Goal: Task Accomplishment & Management: Complete application form

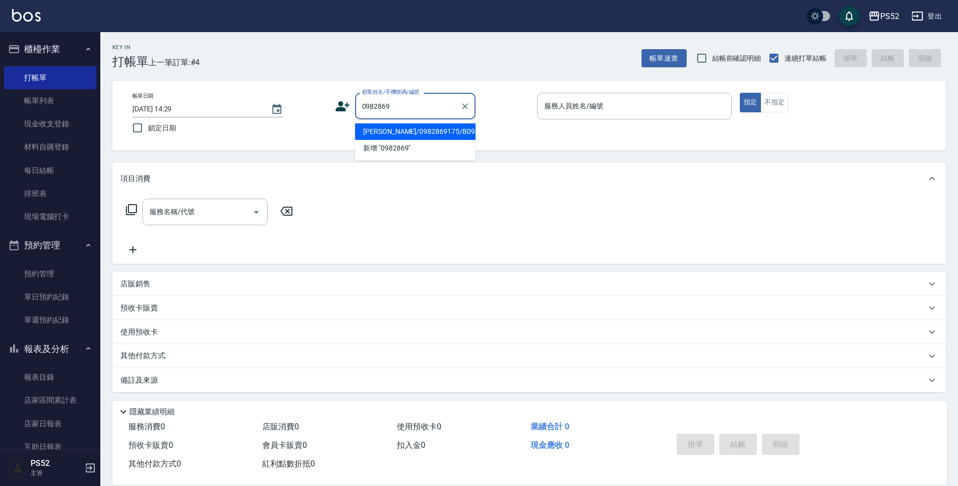
type input "[PERSON_NAME]/0982869175/B0982869175"
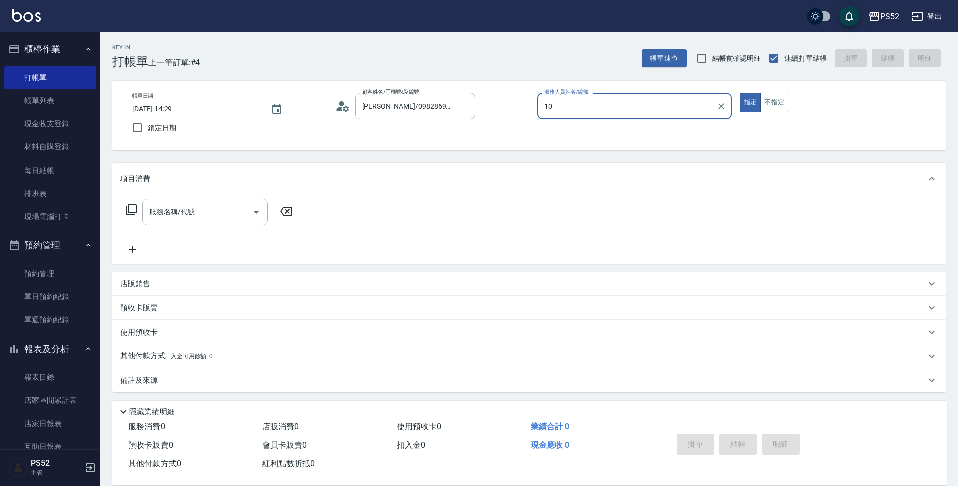
type input "10"
type button "true"
type input "Iris-10"
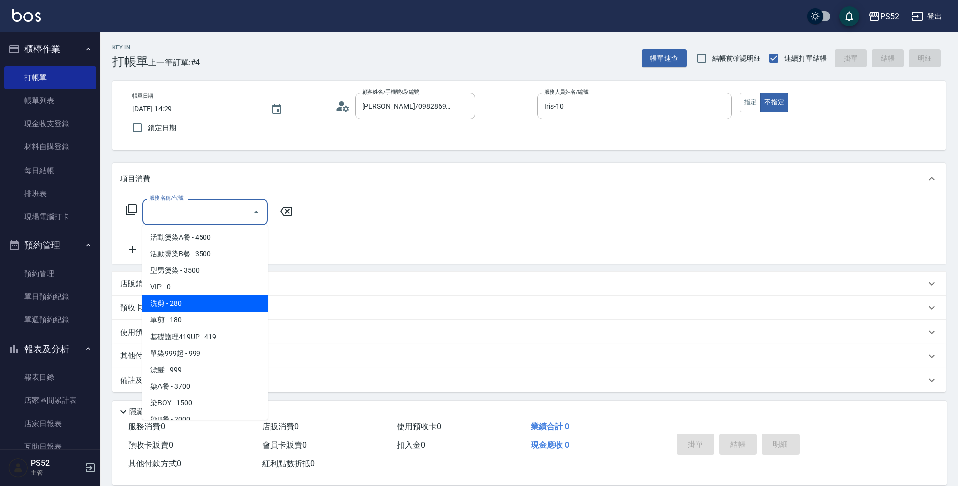
type input "洗剪(C1)"
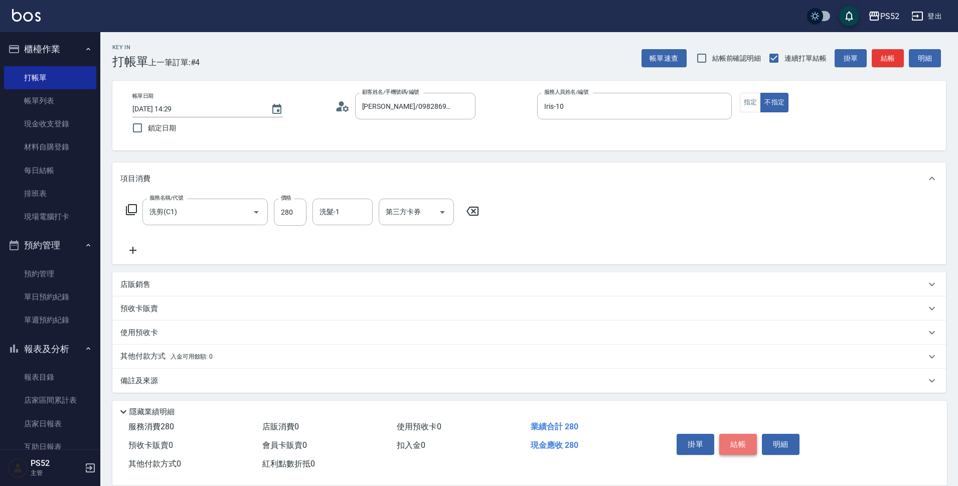
click at [745, 439] on button "結帳" at bounding box center [738, 444] width 38 height 21
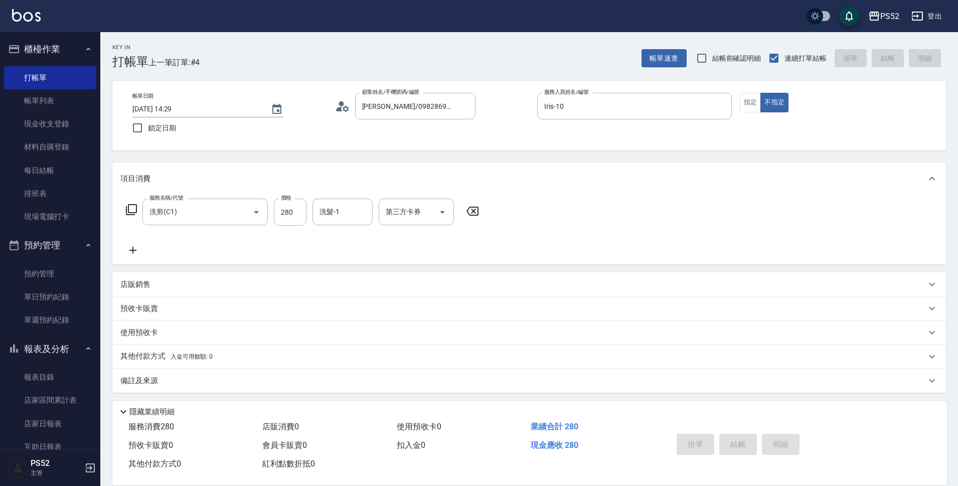
type input "[DATE] 16:17"
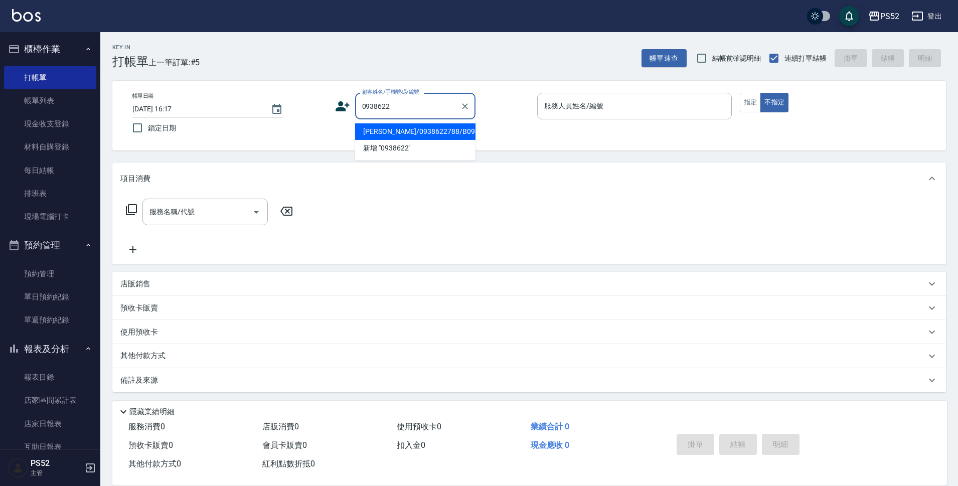
type input "[PERSON_NAME]/0938622788/B0938622788"
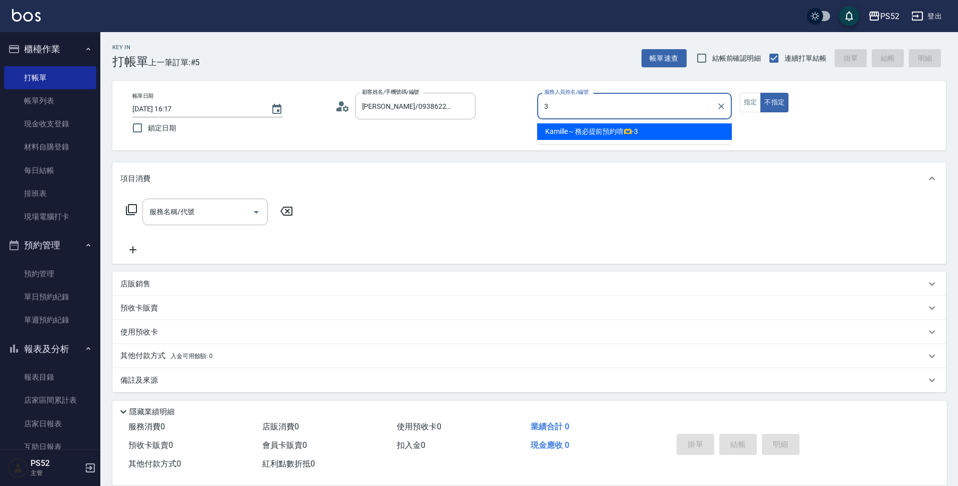
type input "3"
type button "false"
type input "Kamille～務必提前預約唷🫶-3"
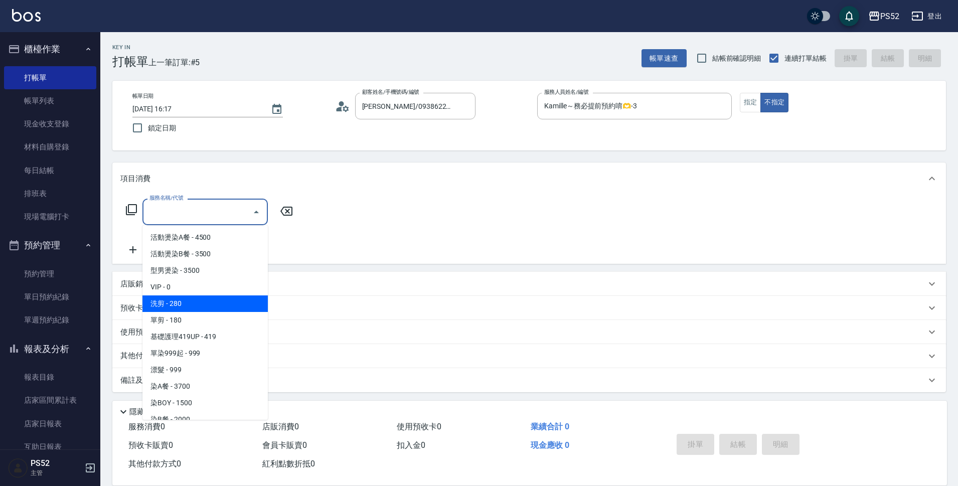
type input "洗剪(C1)"
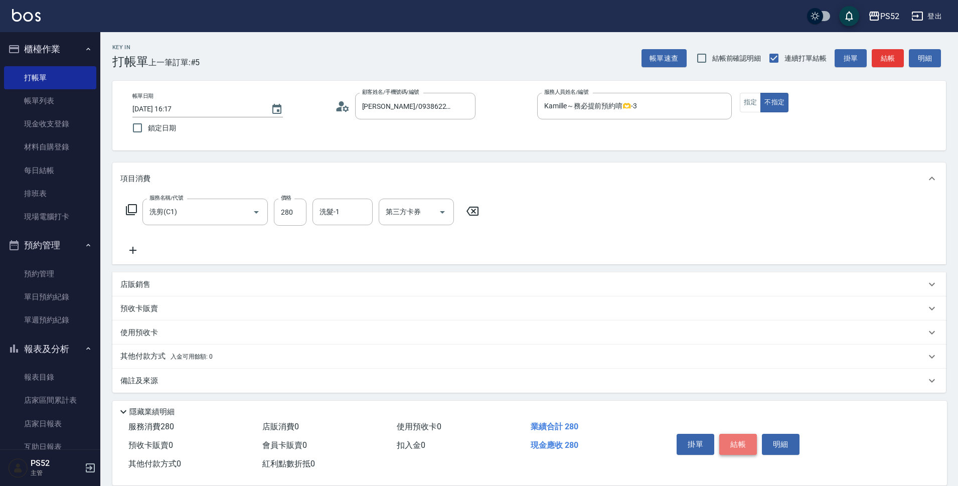
click at [745, 439] on button "結帳" at bounding box center [738, 444] width 38 height 21
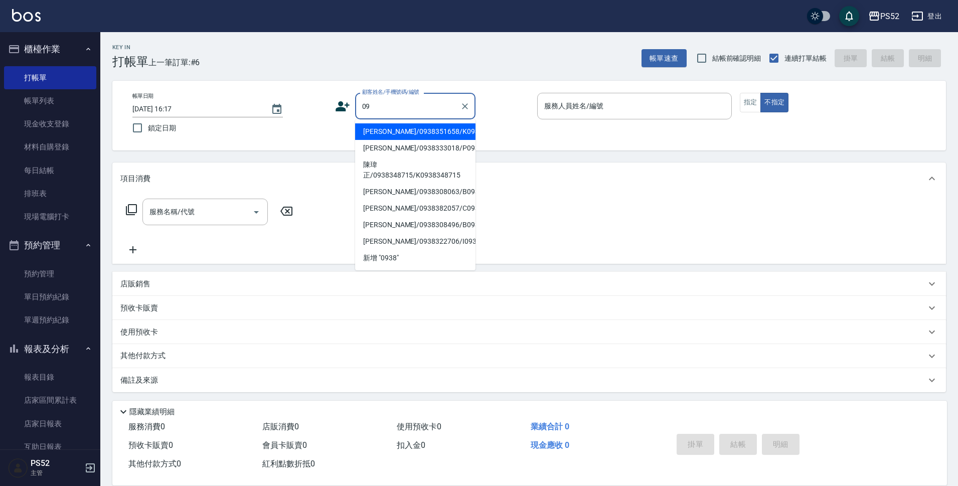
type input "0"
click at [422, 135] on li "[PERSON_NAME]/0938502958/K0938502958" at bounding box center [415, 131] width 120 height 17
type input "[PERSON_NAME]/0938502958/K0938502958"
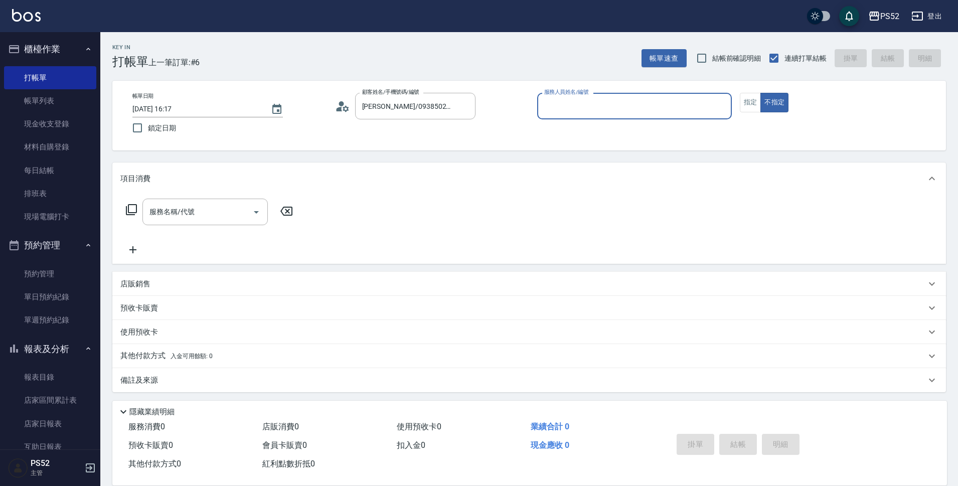
click at [760, 93] on button "不指定" at bounding box center [774, 103] width 28 height 20
click at [570, 102] on input "服務人員姓名/編號" at bounding box center [635, 106] width 186 height 18
type input "Kamille～務必提前預約唷🫶-3"
click at [246, 210] on input "服務名稱/代號" at bounding box center [197, 212] width 101 height 18
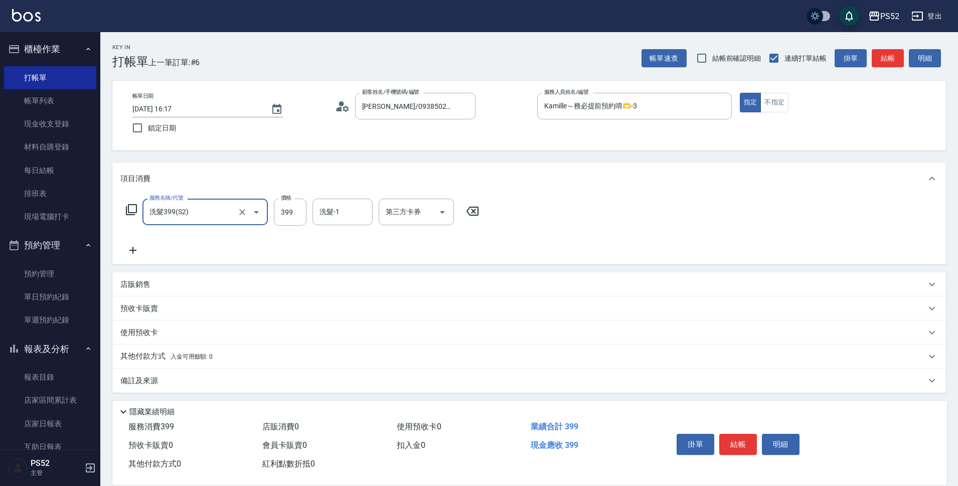
type input "洗髮399(S2)"
type input "439"
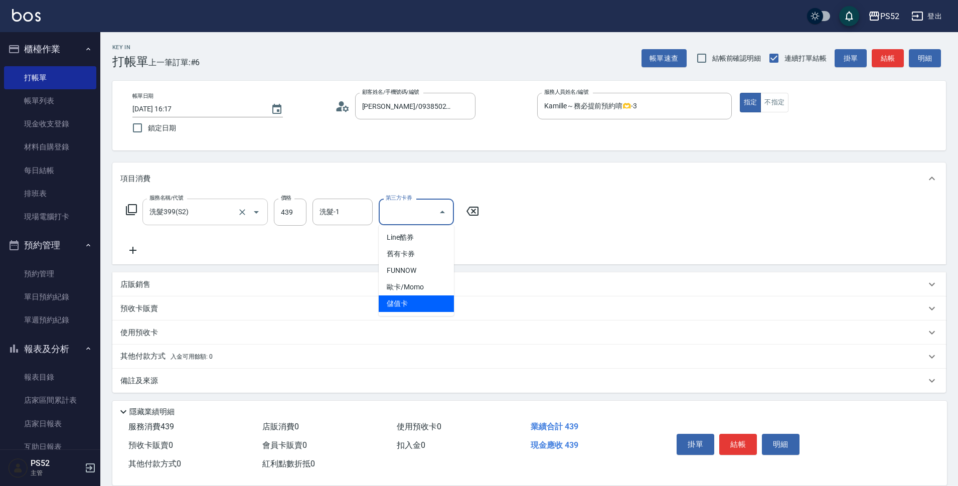
type input "儲值卡"
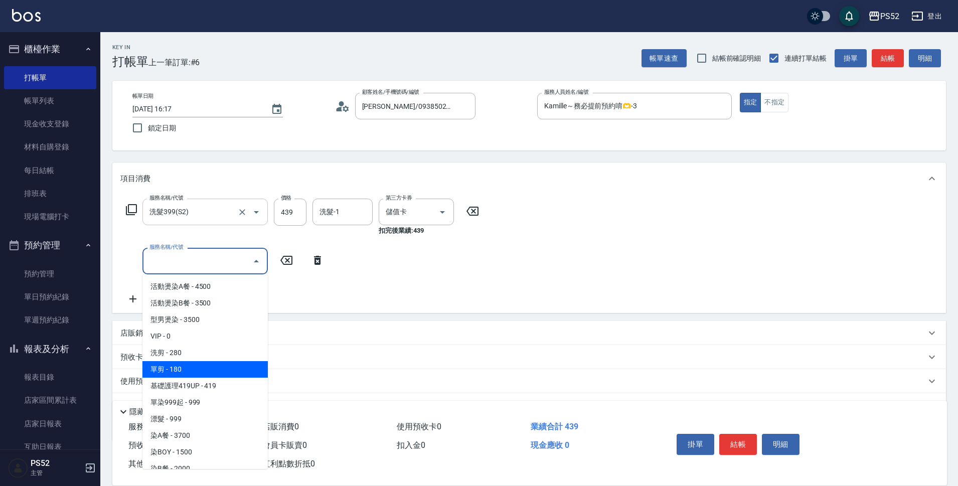
type input "單剪(C2)"
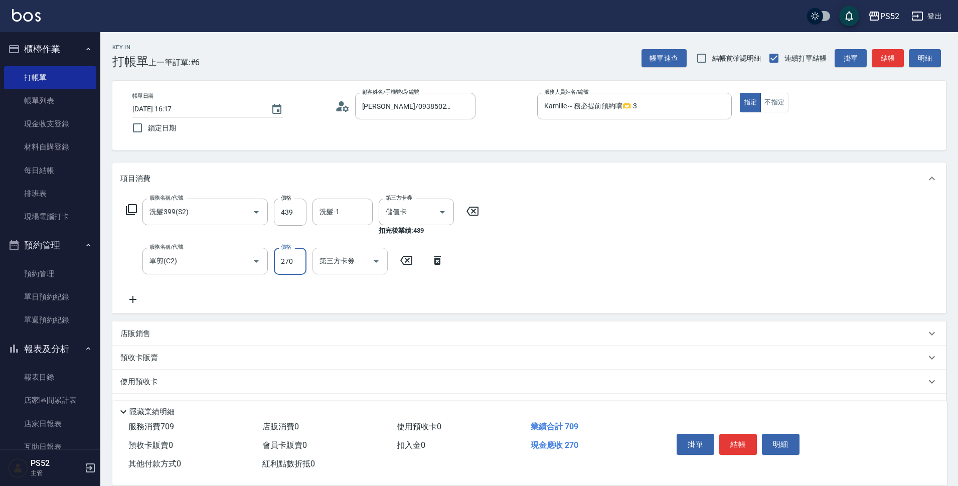
type input "270"
click at [326, 263] on input "第三方卡券" at bounding box center [342, 261] width 51 height 18
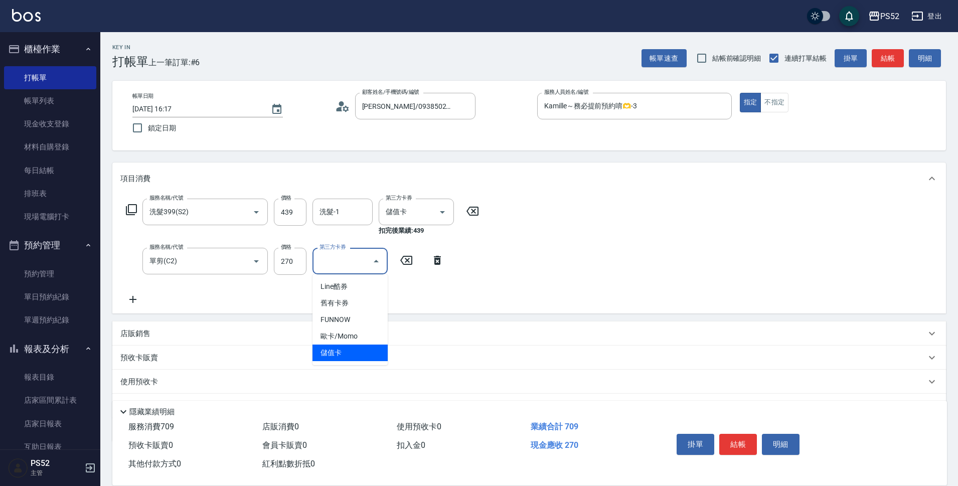
click at [338, 352] on span "儲值卡" at bounding box center [350, 353] width 75 height 17
type input "儲值卡"
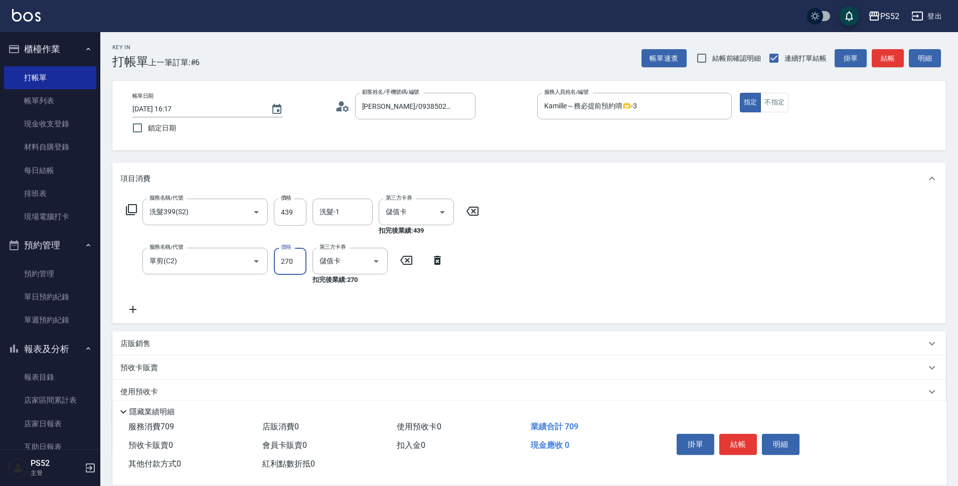
click at [291, 254] on input "270" at bounding box center [290, 261] width 33 height 27
type input "260"
click at [746, 439] on button "結帳" at bounding box center [738, 444] width 38 height 21
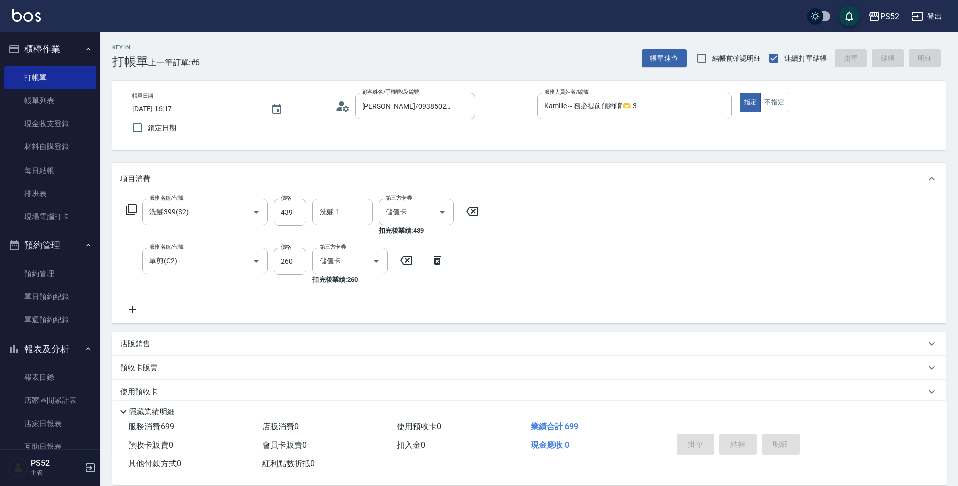
type input "[DATE] 16:18"
